Goal: Check status

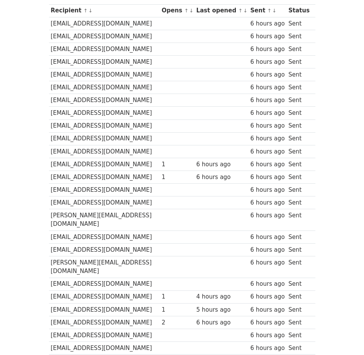
scroll to position [109, 0]
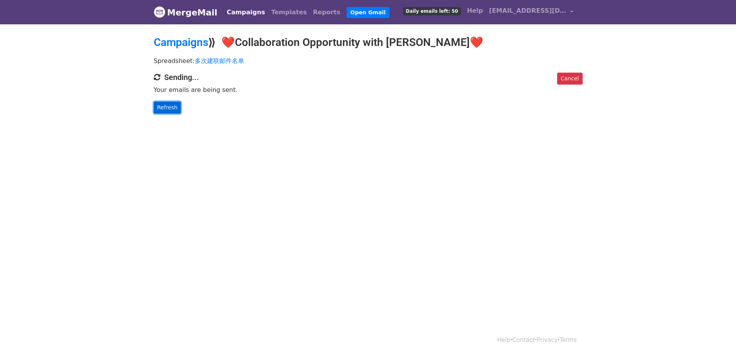
click at [171, 109] on link "Refresh" at bounding box center [167, 108] width 27 height 12
click at [173, 108] on link "Refresh" at bounding box center [167, 108] width 27 height 12
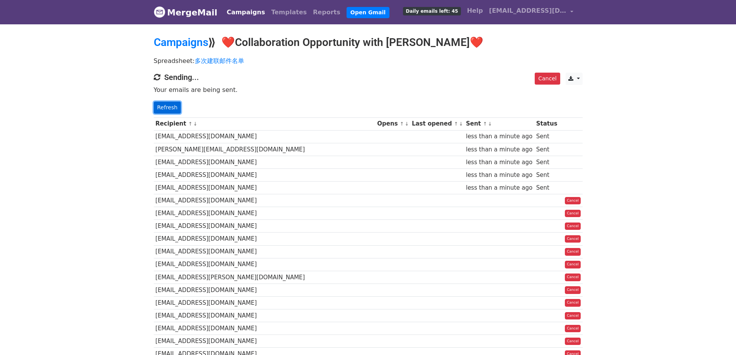
click at [170, 108] on link "Refresh" at bounding box center [167, 108] width 27 height 12
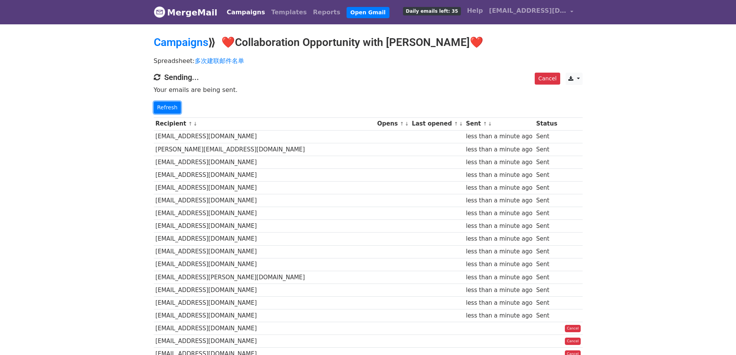
click at [170, 108] on link "Refresh" at bounding box center [167, 108] width 27 height 12
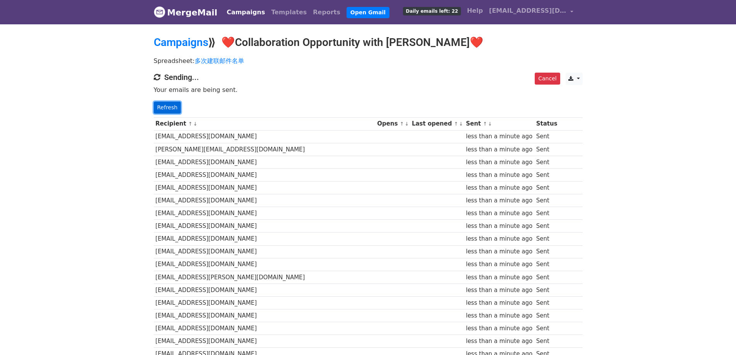
click at [163, 106] on link "Refresh" at bounding box center [167, 108] width 27 height 12
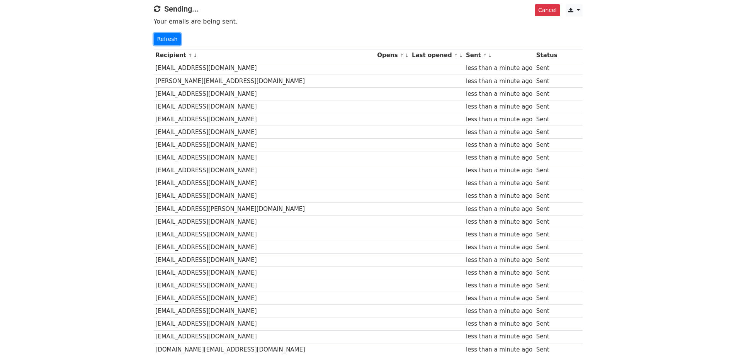
scroll to position [154, 0]
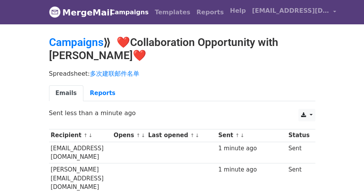
click at [129, 18] on link "Campaigns" at bounding box center [129, 12] width 44 height 15
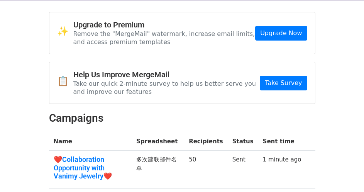
scroll to position [116, 0]
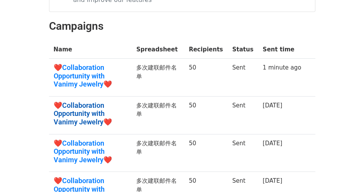
click at [72, 107] on link "❤️Collaboration Opportunity with Vanimy Jewelry❤️" at bounding box center [91, 113] width 74 height 25
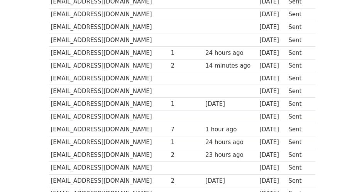
scroll to position [657, 0]
